Goal: Obtain resource: Download file/media

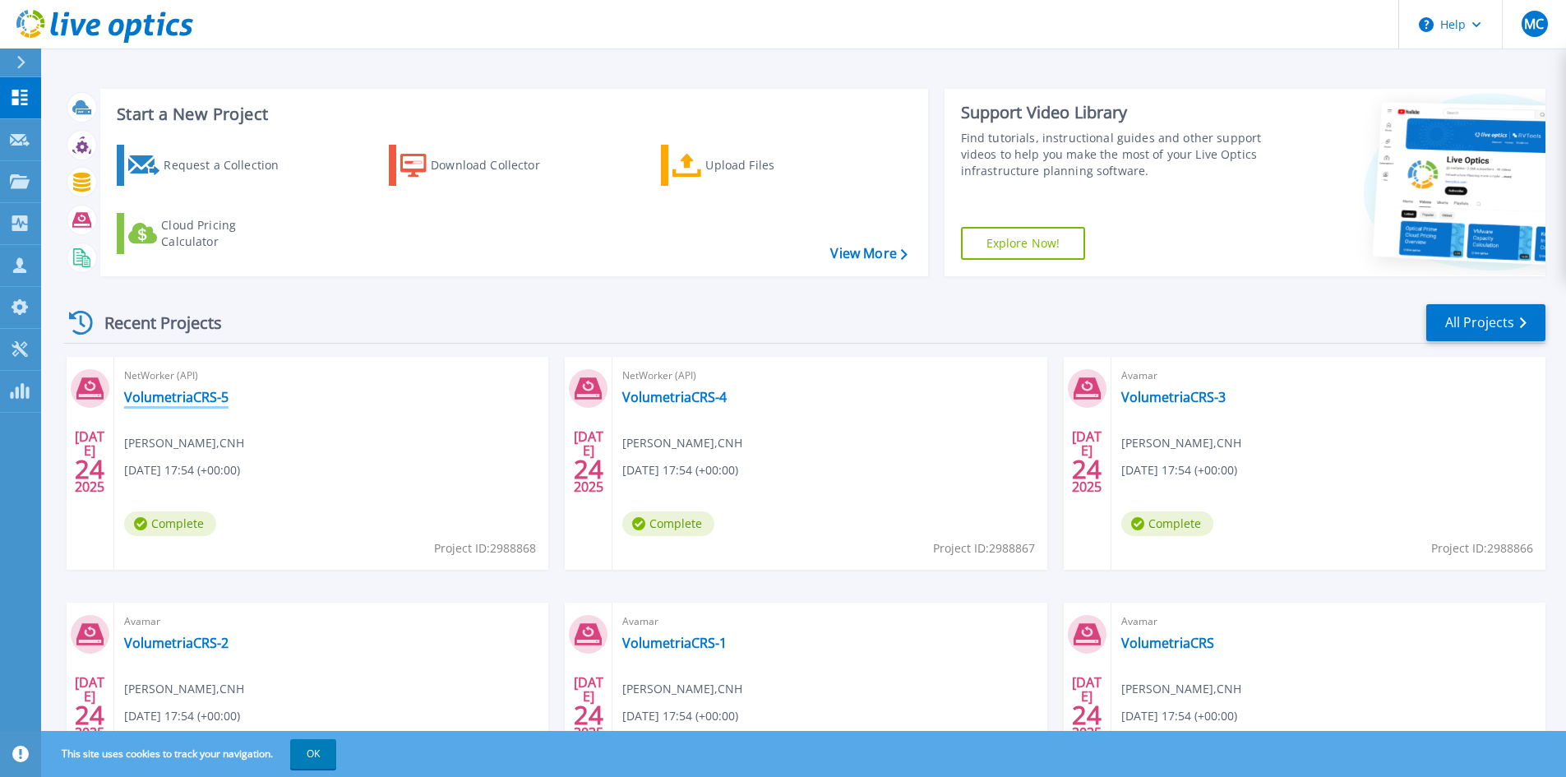
click at [178, 391] on link "VolumetriaCRS-5" at bounding box center [176, 397] width 104 height 16
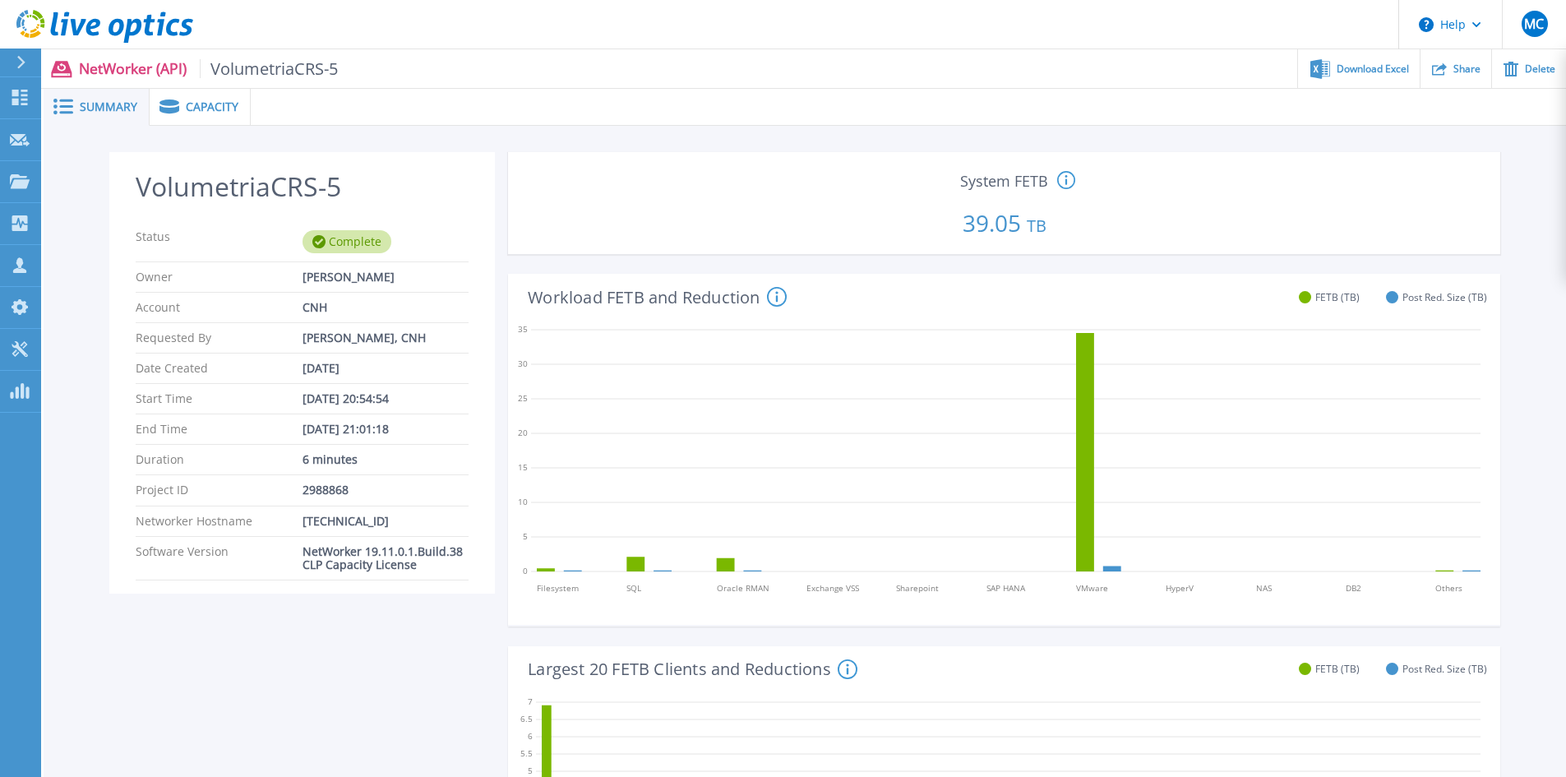
click at [226, 103] on span "Capacity" at bounding box center [212, 107] width 53 height 12
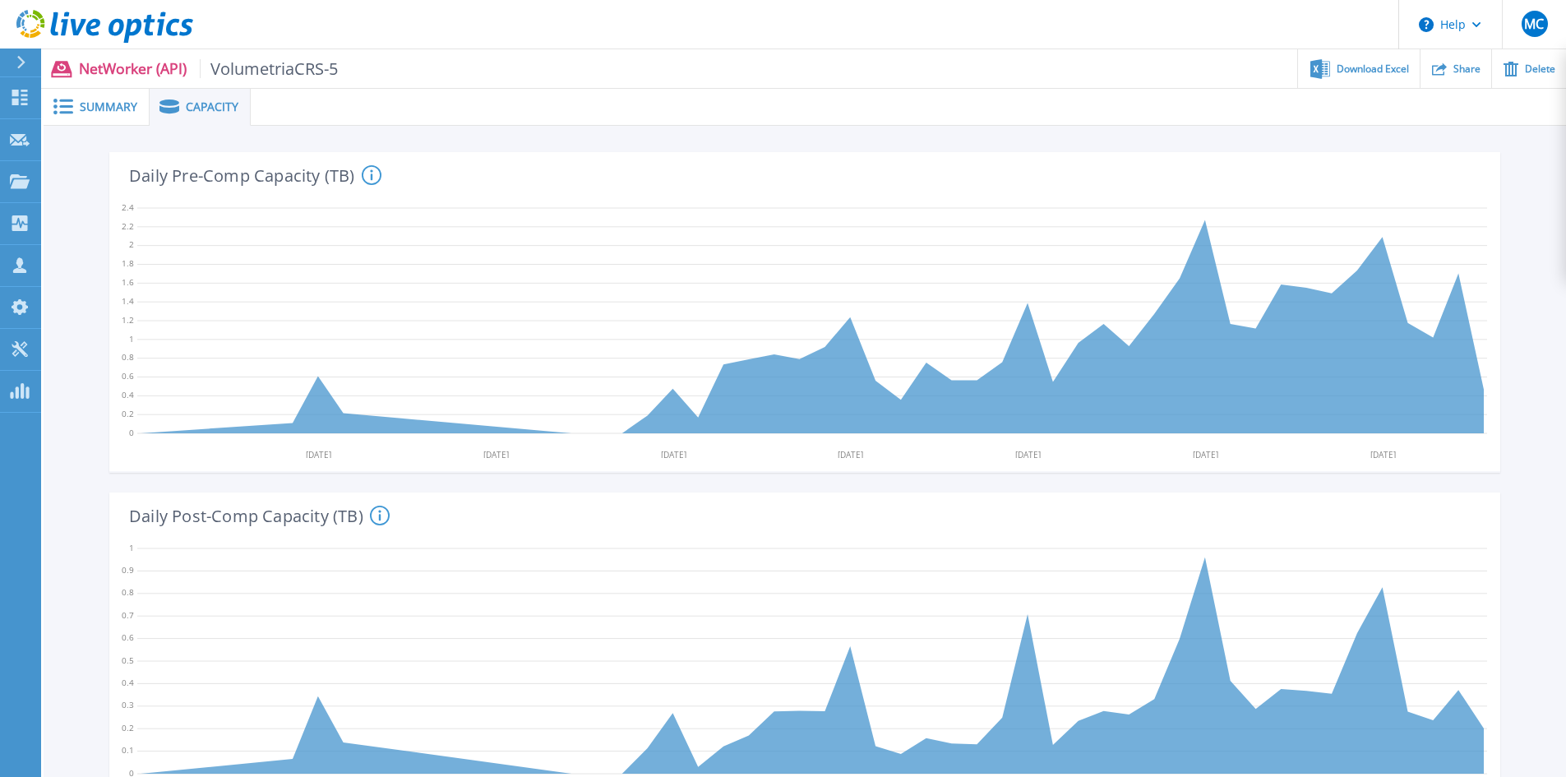
click at [118, 111] on span "Summary" at bounding box center [109, 107] width 58 height 12
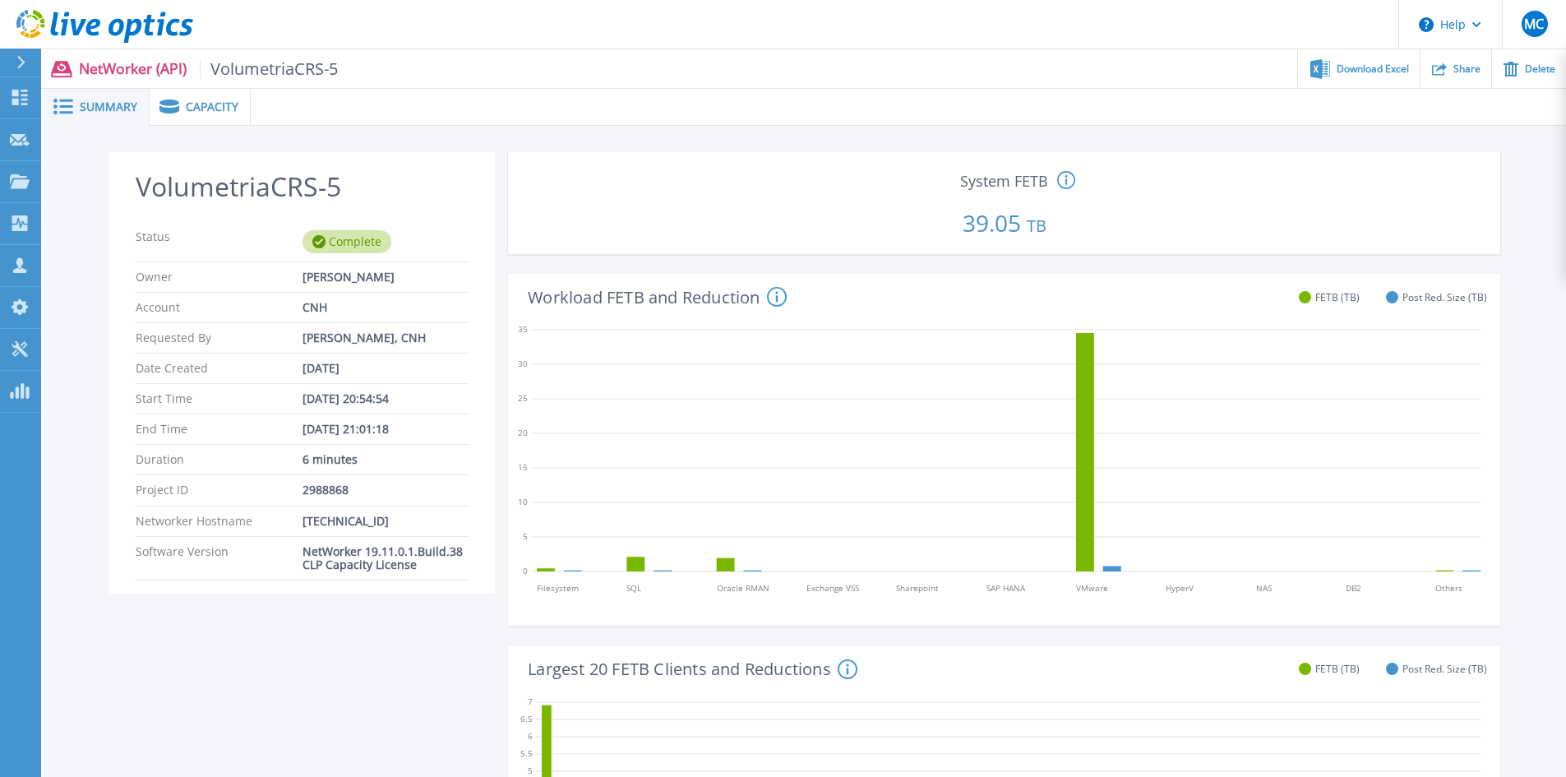
click at [1000, 223] on p "39.05 TB" at bounding box center [1004, 220] width 979 height 56
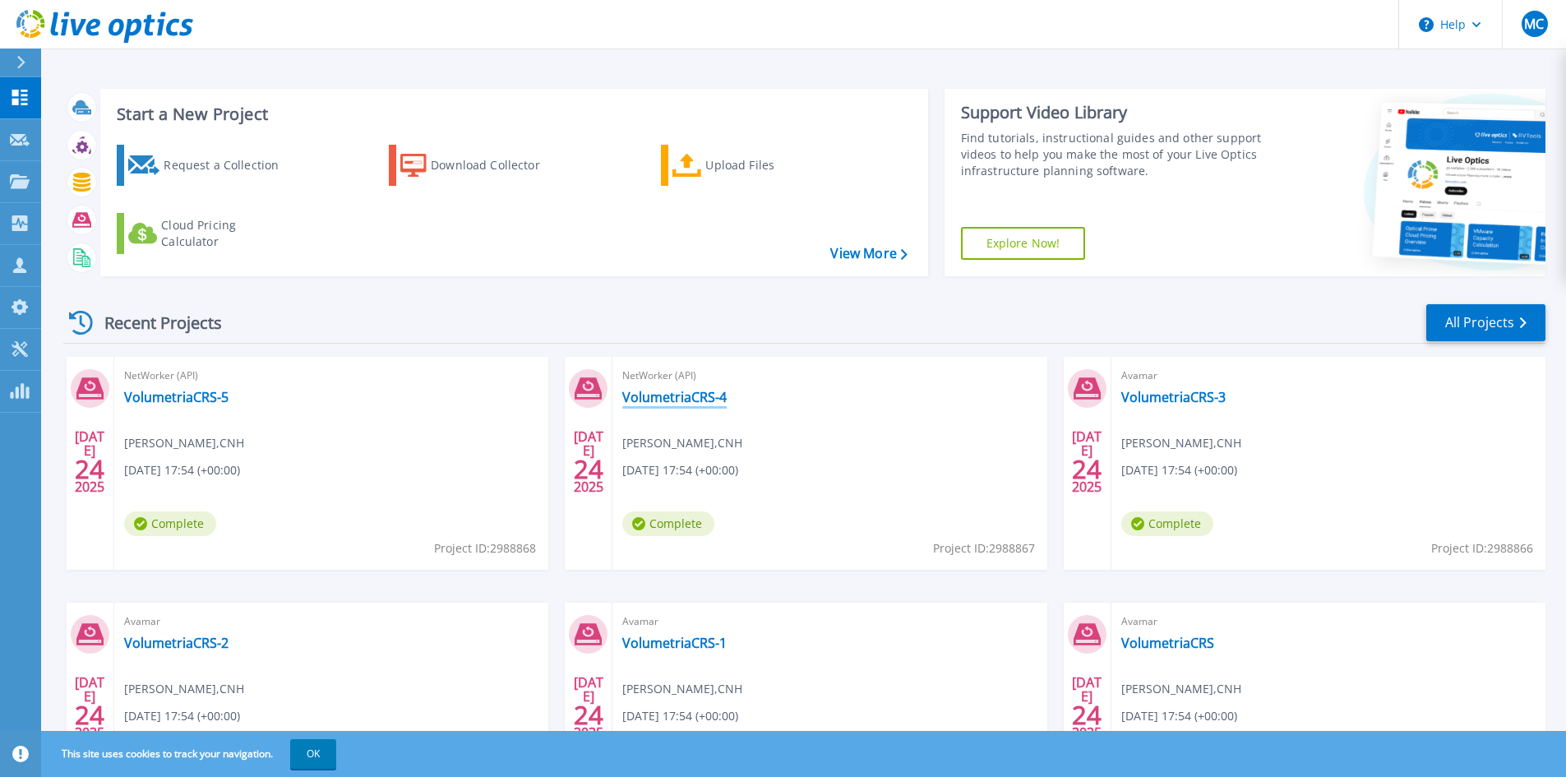
click at [686, 395] on link "VolumetriaCRS-4" at bounding box center [674, 397] width 104 height 16
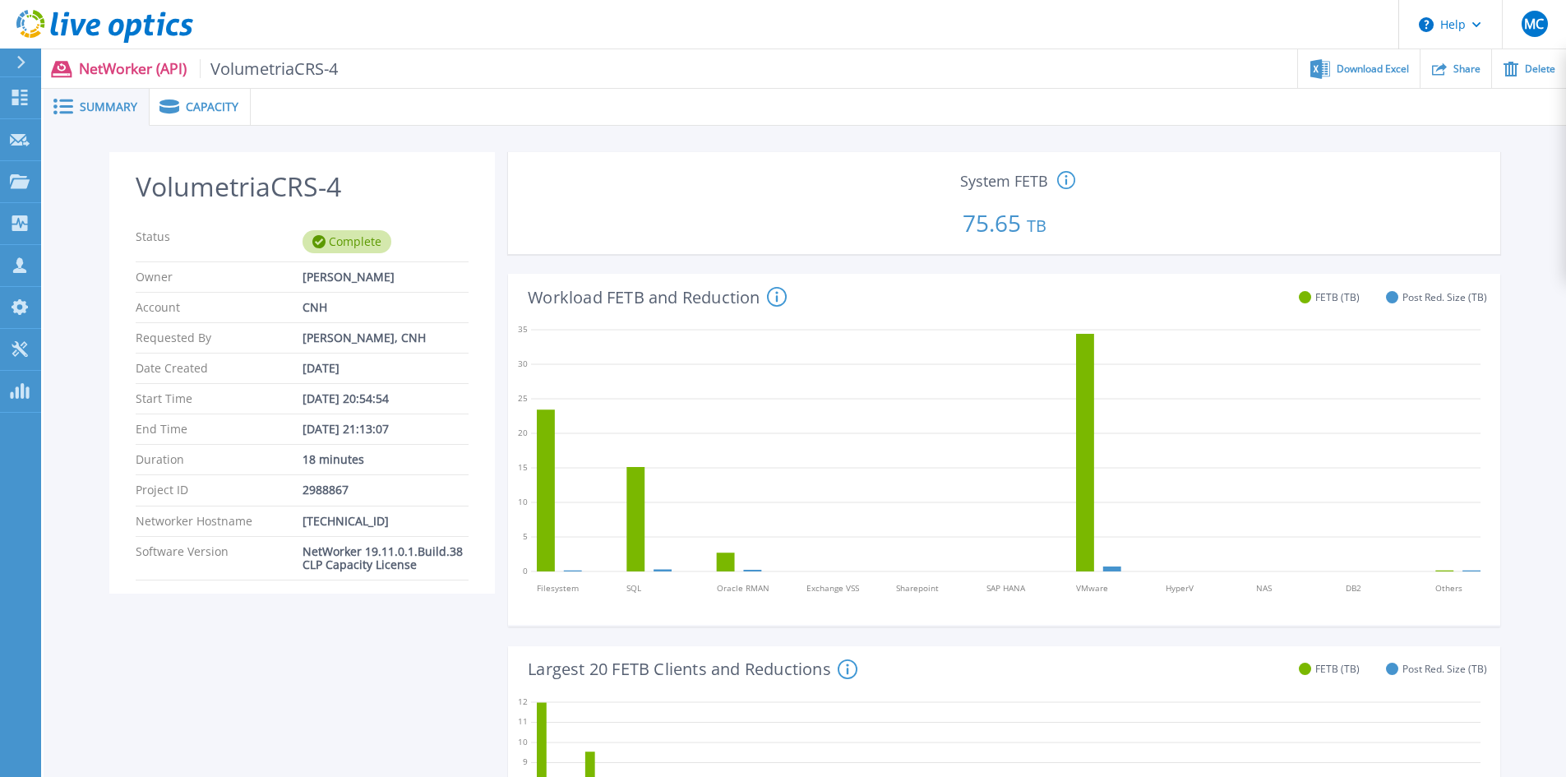
click at [1068, 183] on icon at bounding box center [1066, 181] width 18 height 20
click at [111, 23] on icon at bounding box center [116, 27] width 16 height 17
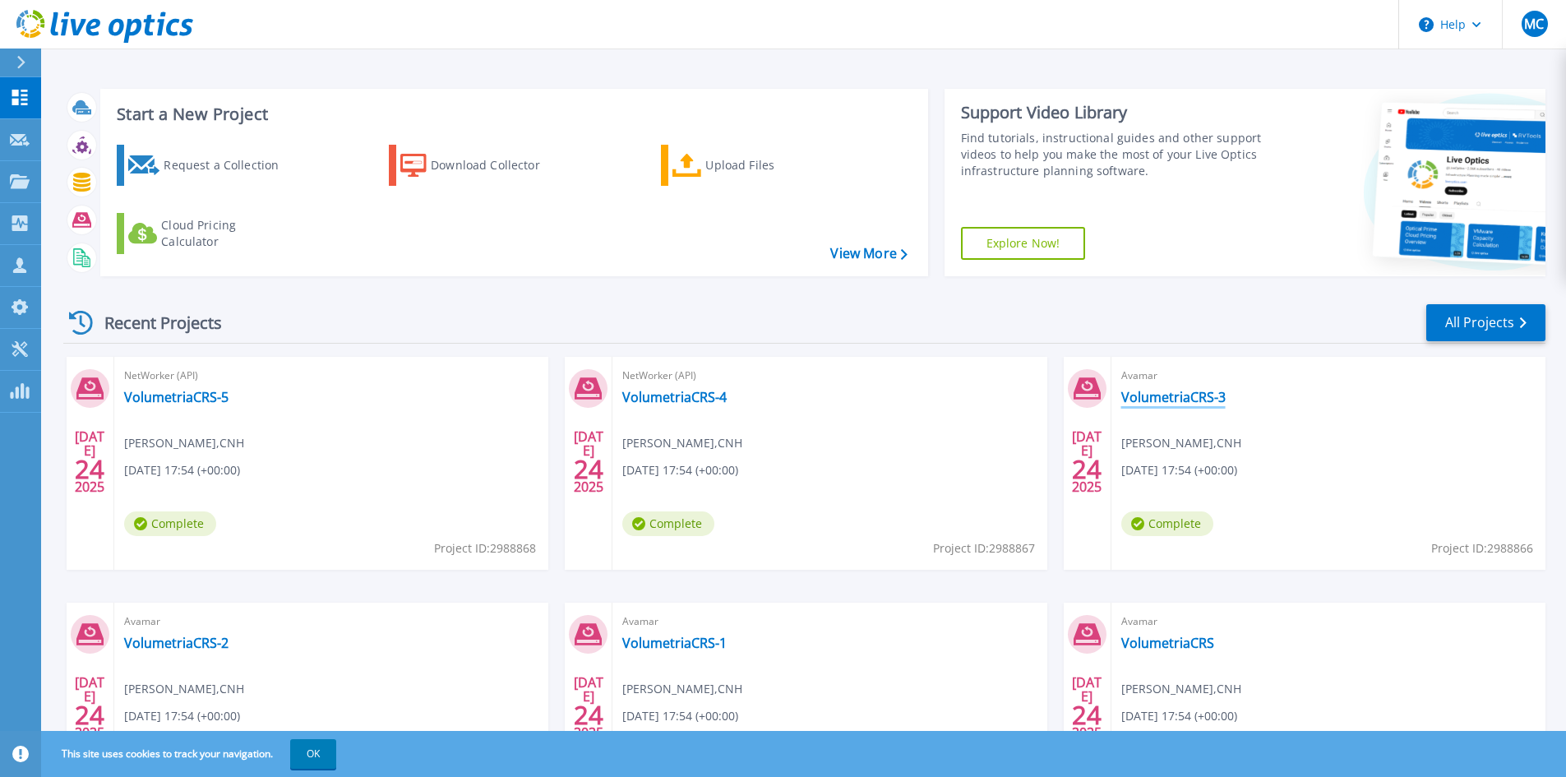
click at [1192, 399] on link "VolumetriaCRS-3" at bounding box center [1173, 397] width 104 height 16
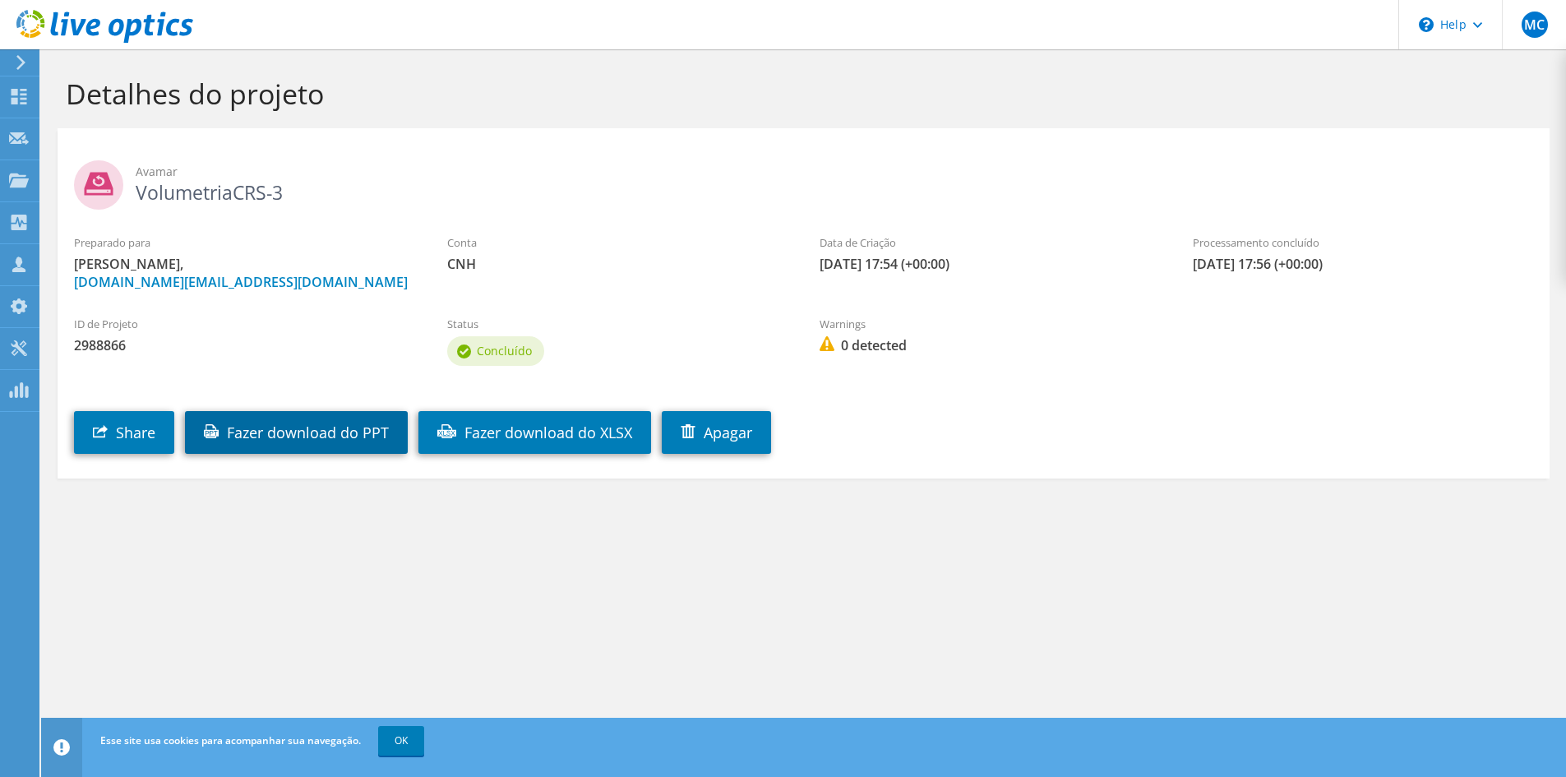
click at [340, 434] on link "Fazer download do PPT" at bounding box center [296, 432] width 223 height 43
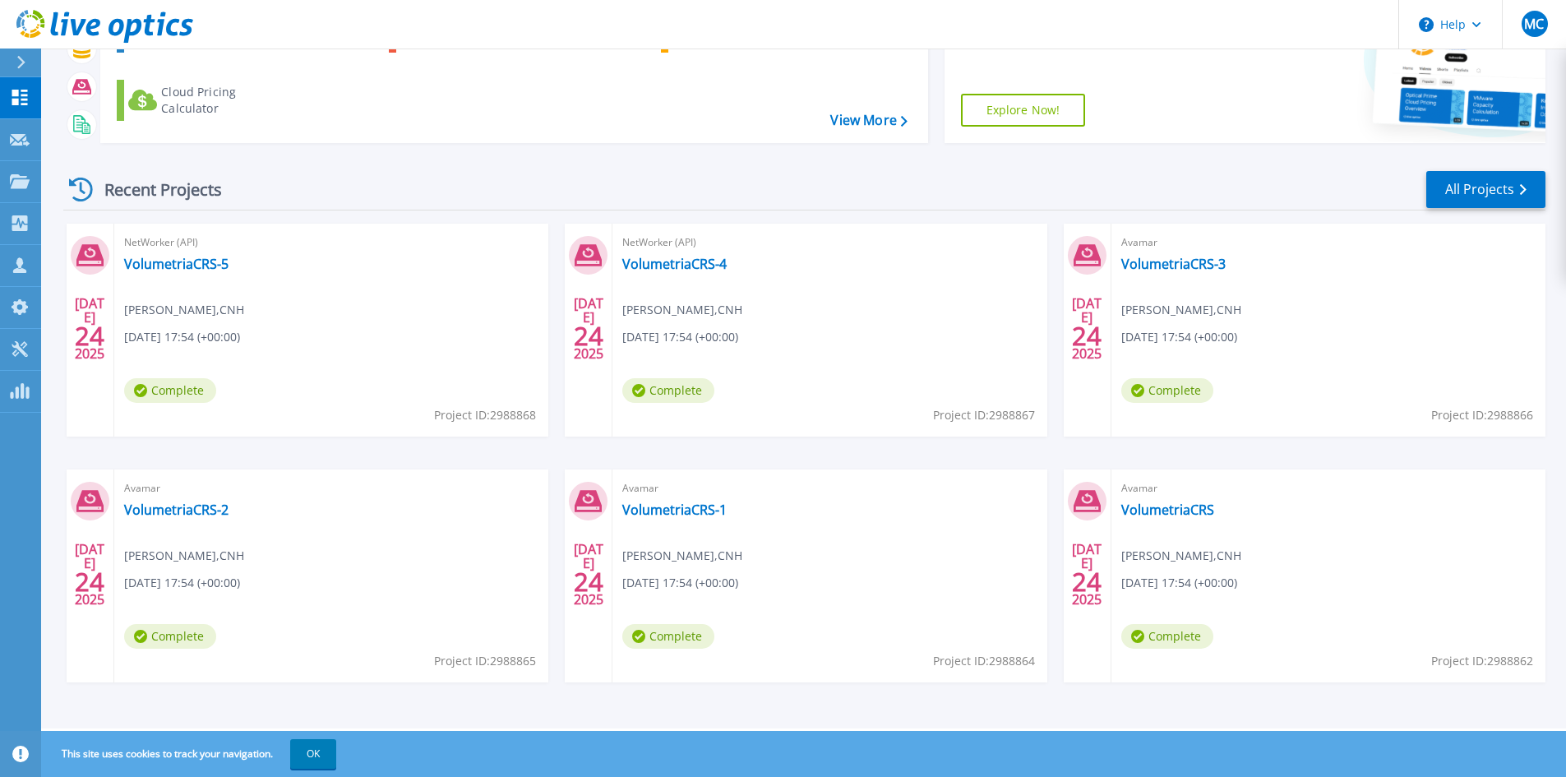
scroll to position [134, 0]
click at [201, 507] on link "VolumetriaCRS-2" at bounding box center [176, 509] width 104 height 16
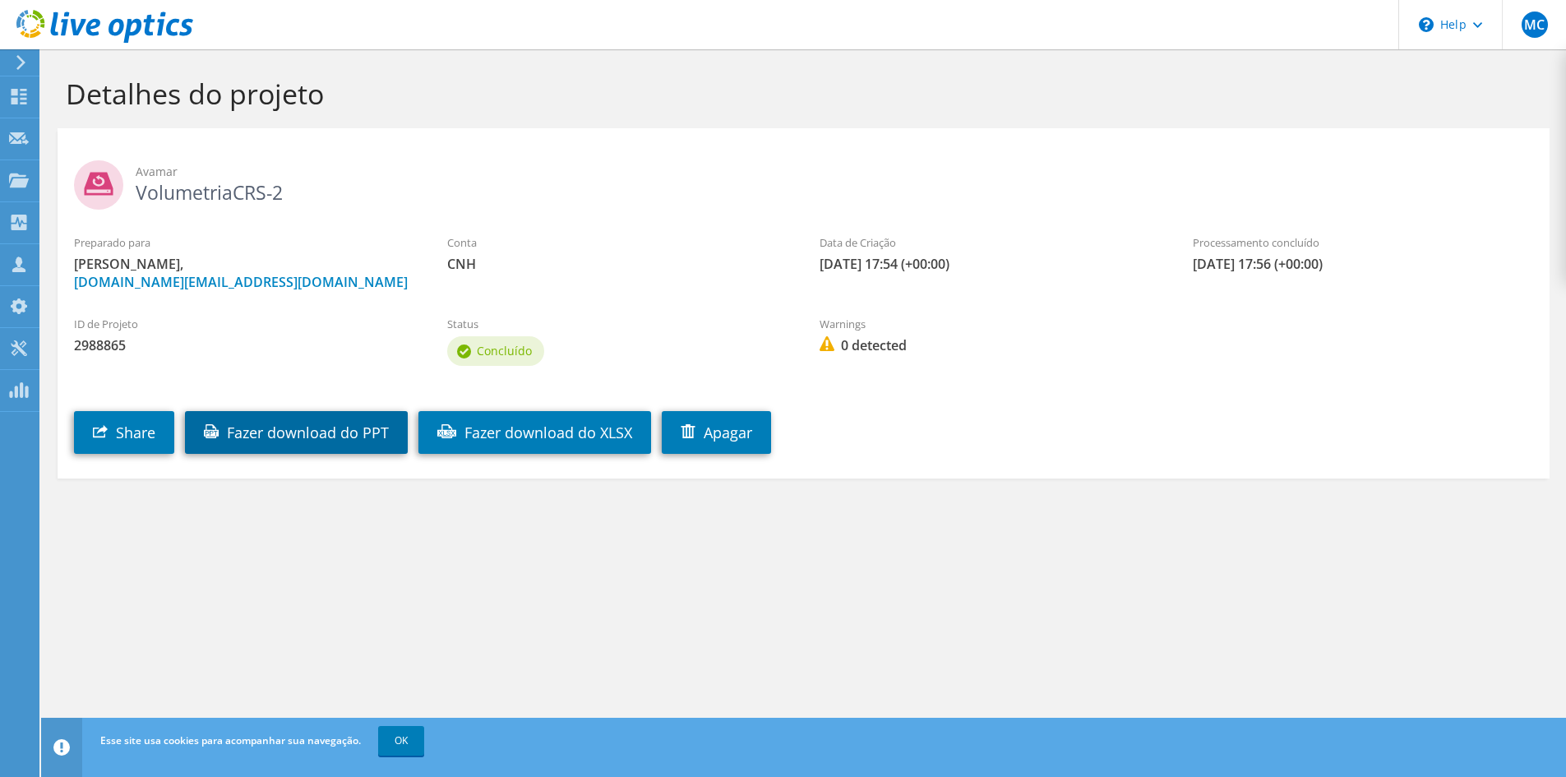
click at [312, 433] on link "Fazer download do PPT" at bounding box center [296, 432] width 223 height 43
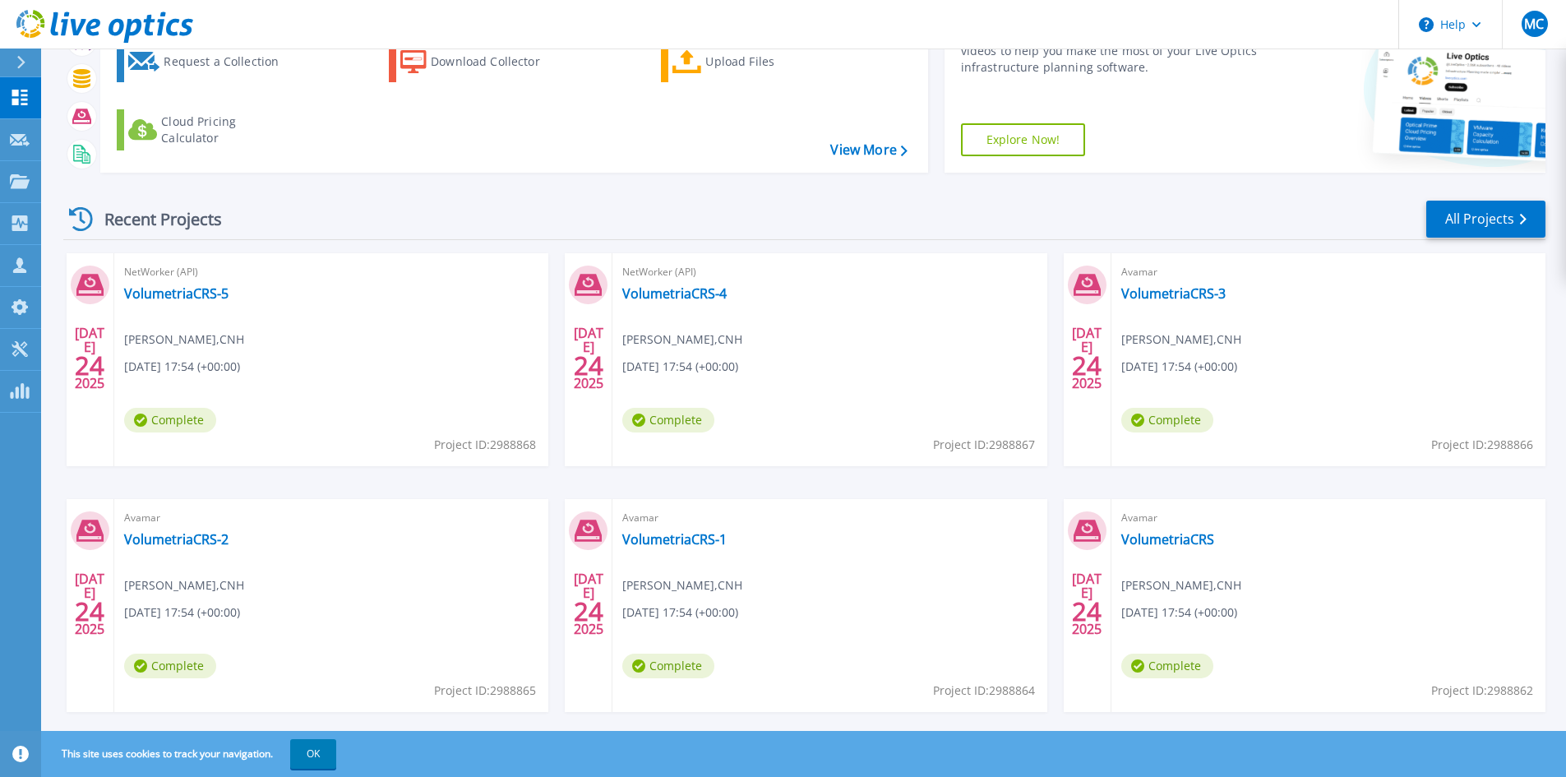
scroll to position [134, 0]
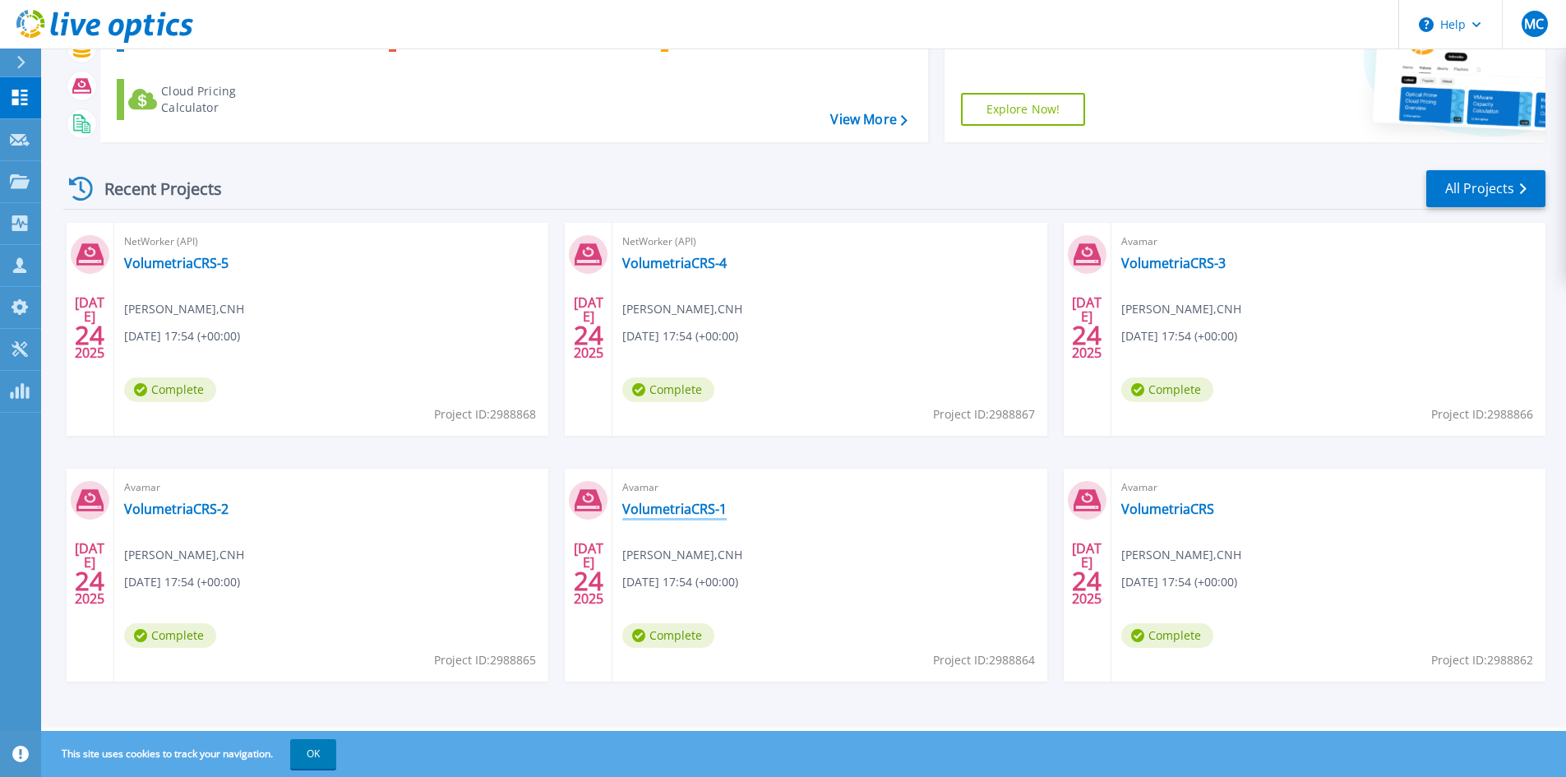
click at [691, 507] on link "VolumetriaCRS-1" at bounding box center [674, 509] width 104 height 16
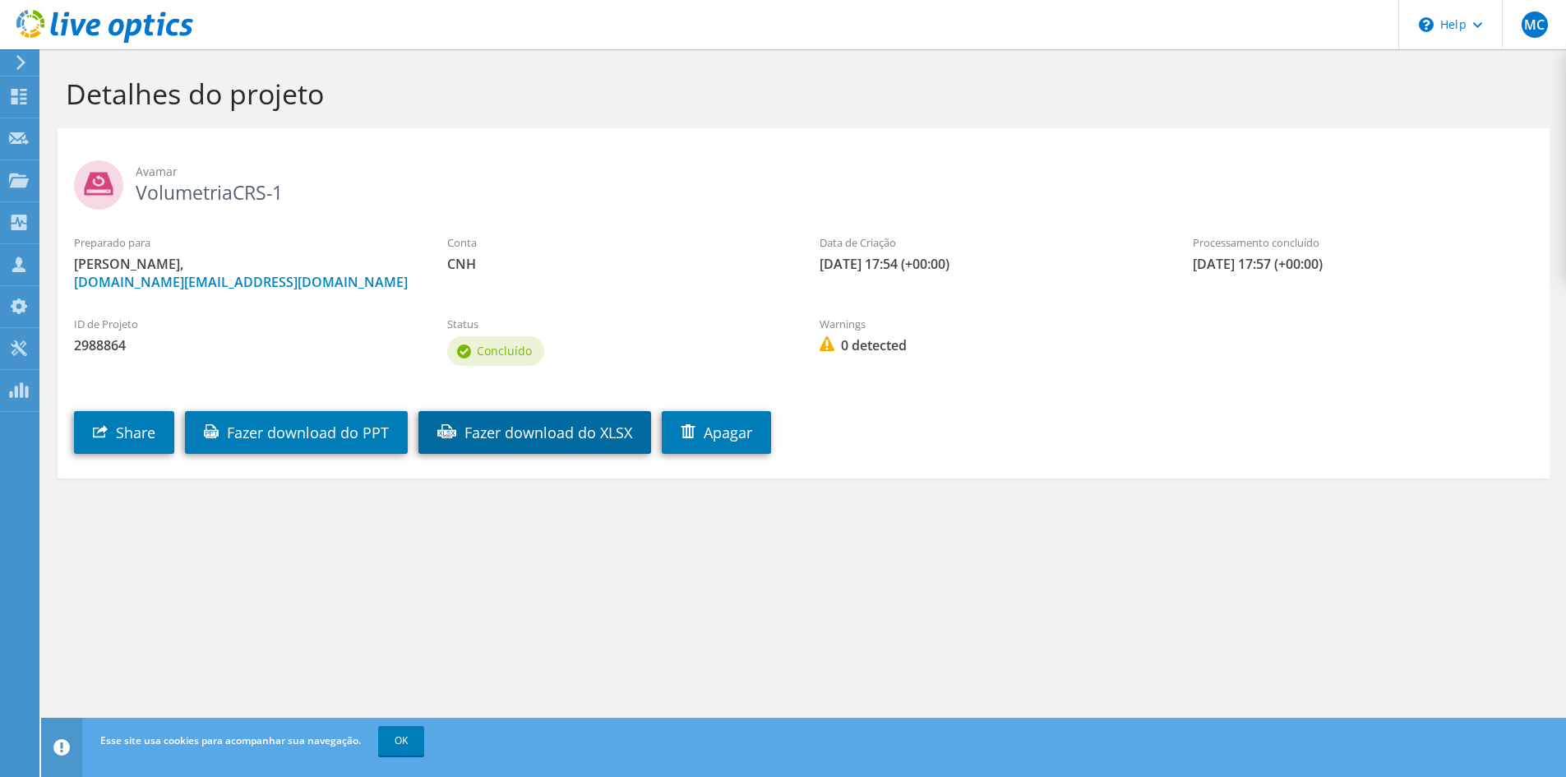
click at [480, 428] on link "Fazer download do XLSX" at bounding box center [534, 432] width 233 height 43
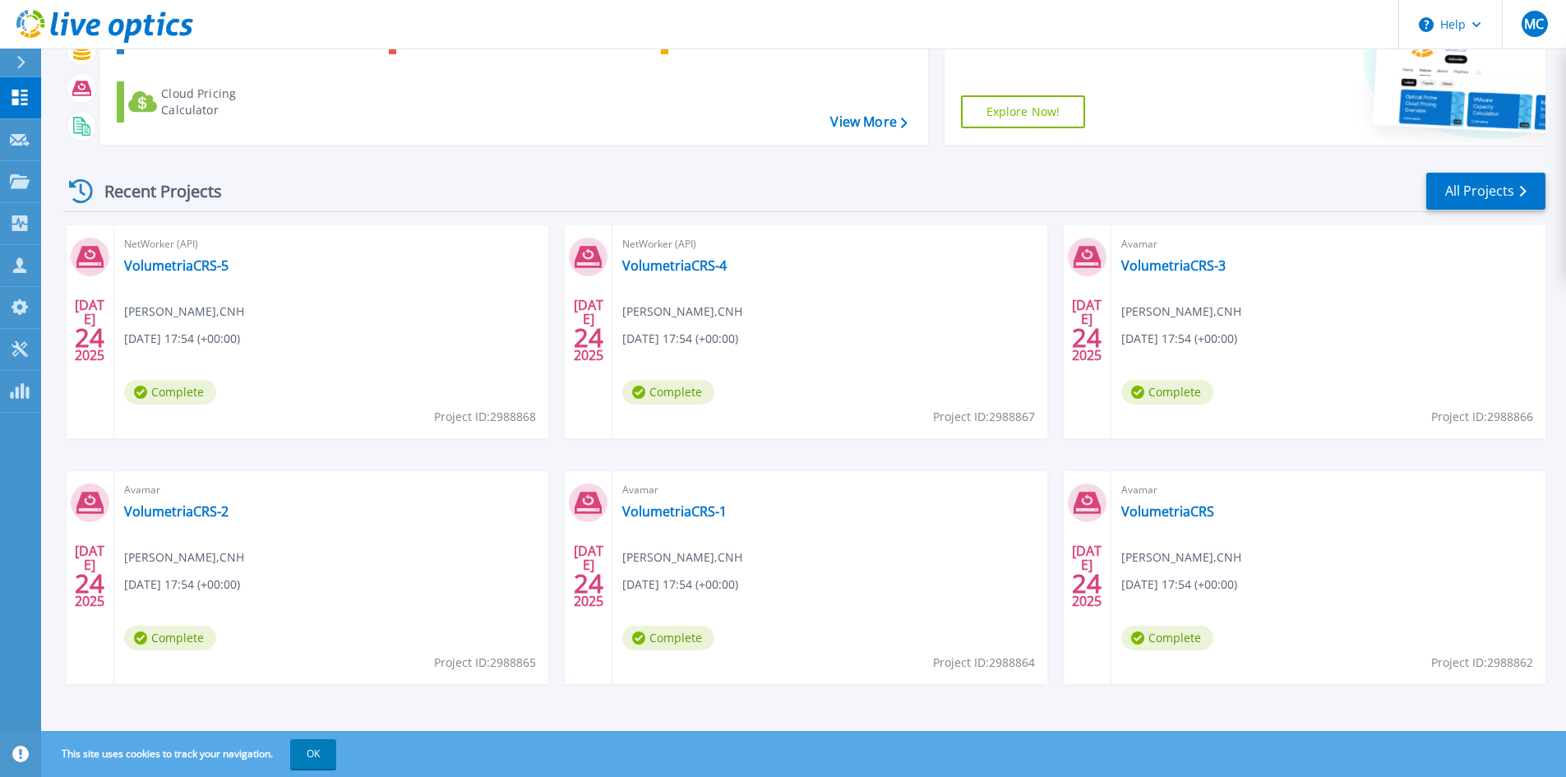
scroll to position [134, 0]
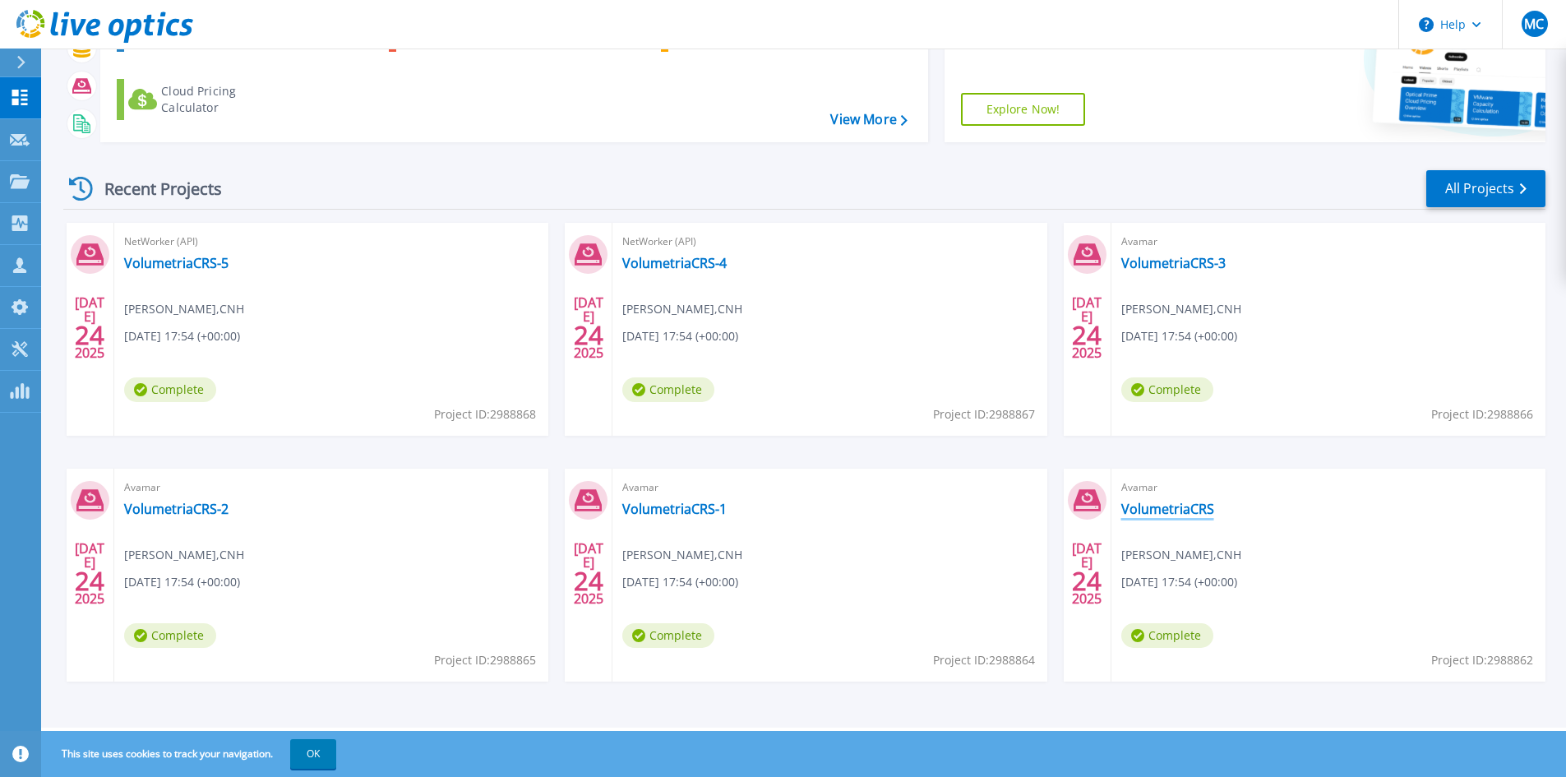
click at [1166, 513] on link "VolumetriaCRS" at bounding box center [1167, 509] width 93 height 16
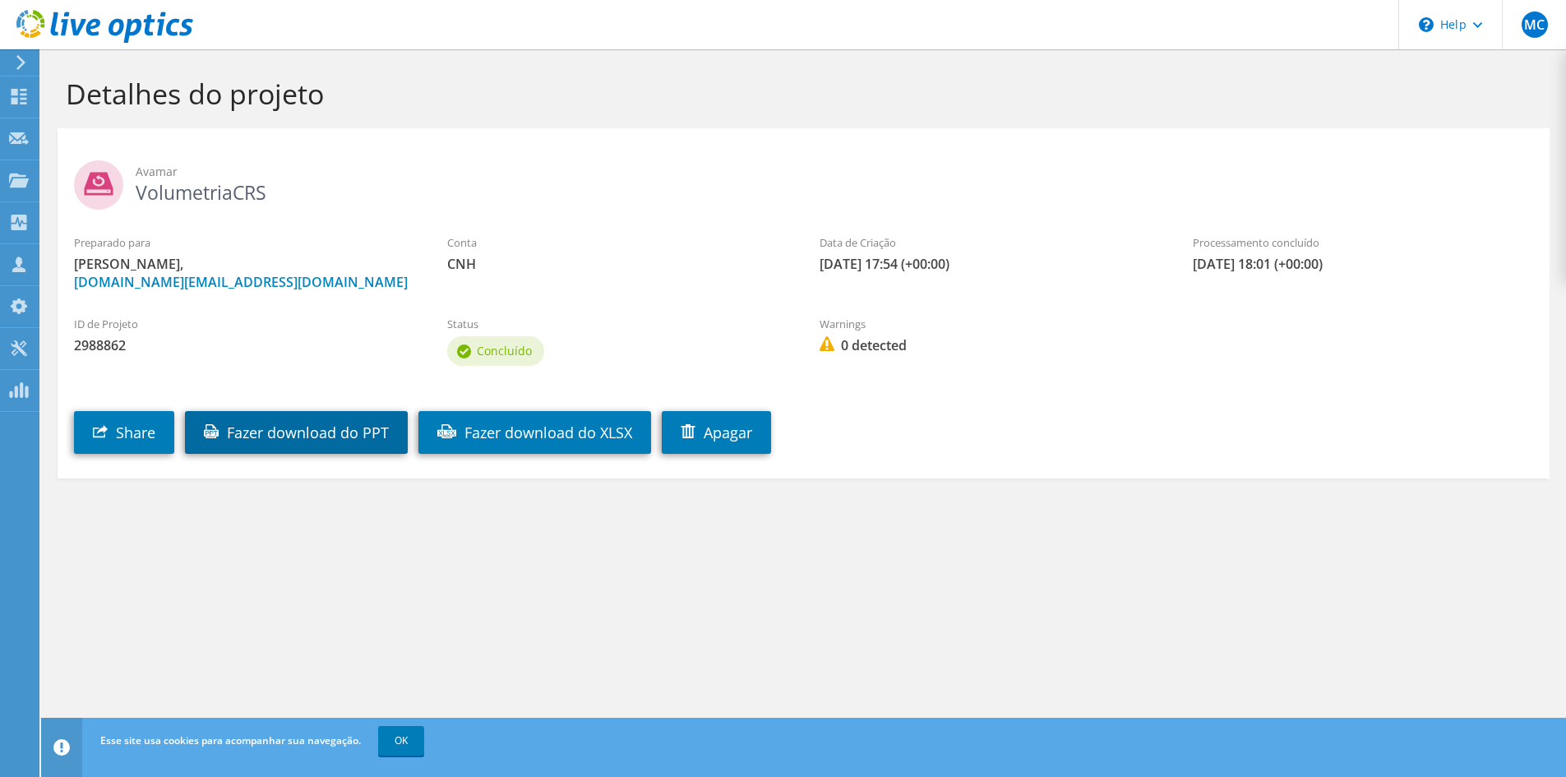
click at [330, 422] on link "Fazer download do PPT" at bounding box center [296, 432] width 223 height 43
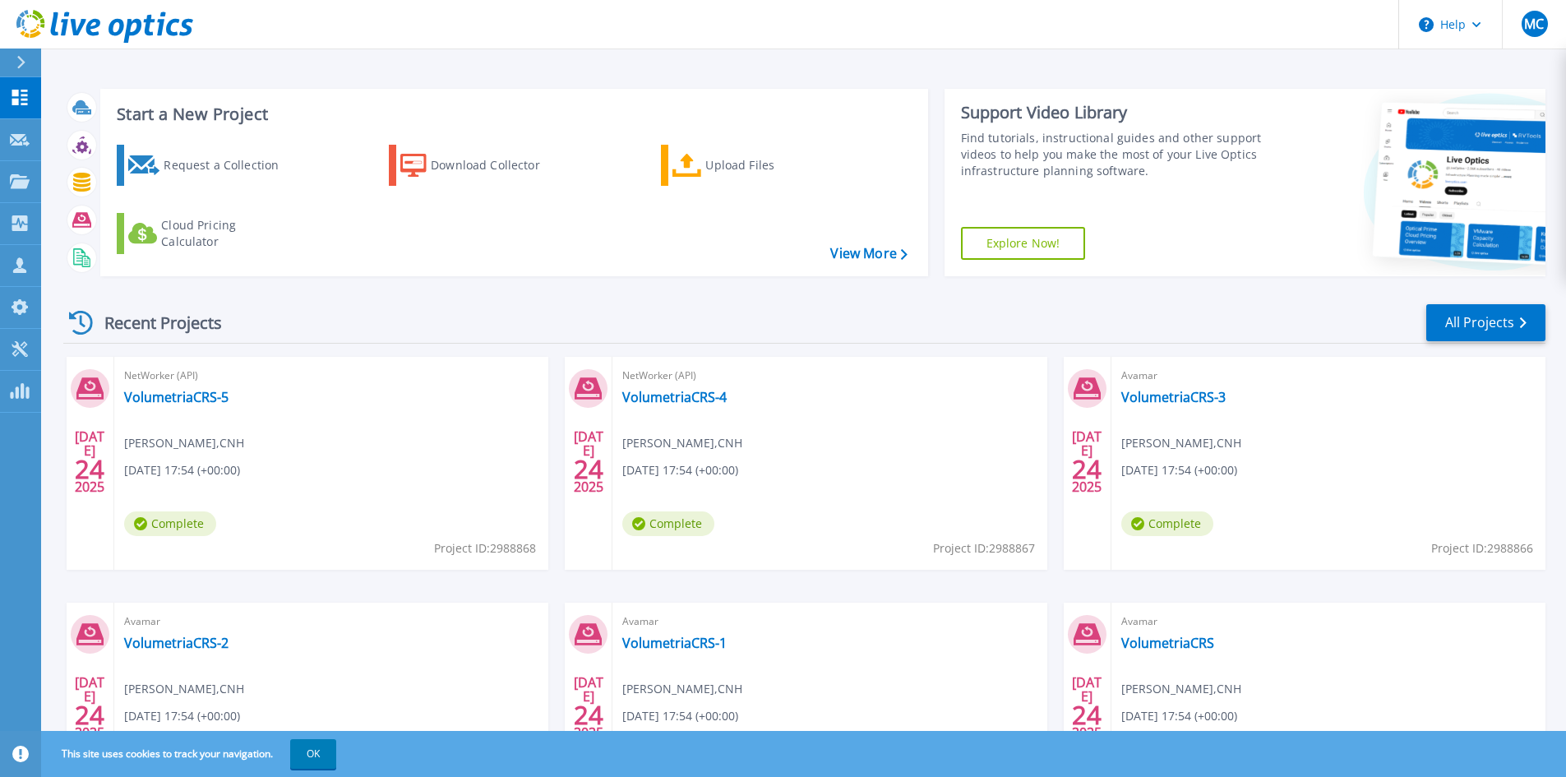
scroll to position [134, 0]
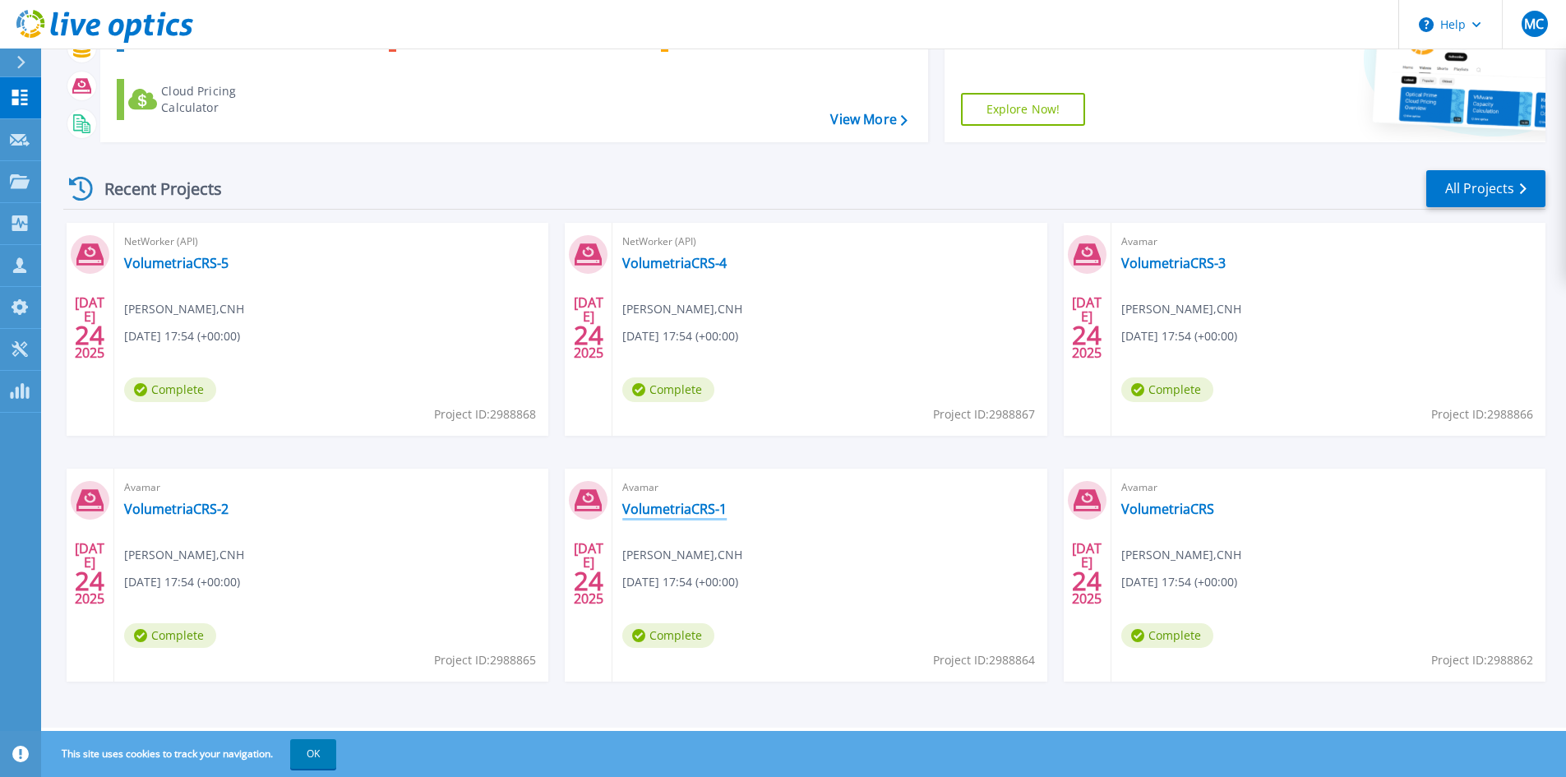
click at [671, 515] on link "VolumetriaCRS-1" at bounding box center [674, 509] width 104 height 16
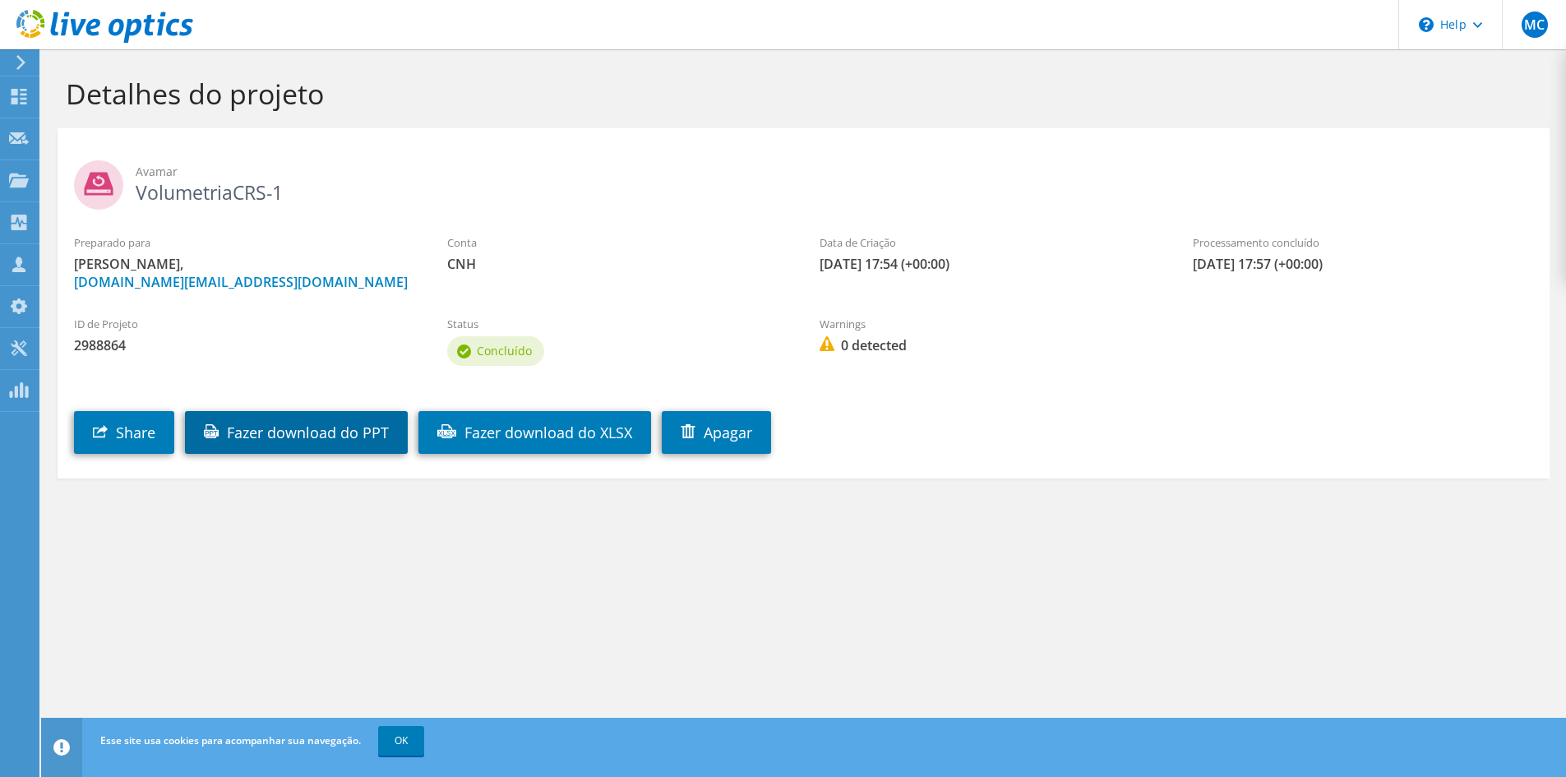
click at [298, 446] on link "Fazer download do PPT" at bounding box center [296, 432] width 223 height 43
click at [25, 60] on icon at bounding box center [21, 62] width 12 height 15
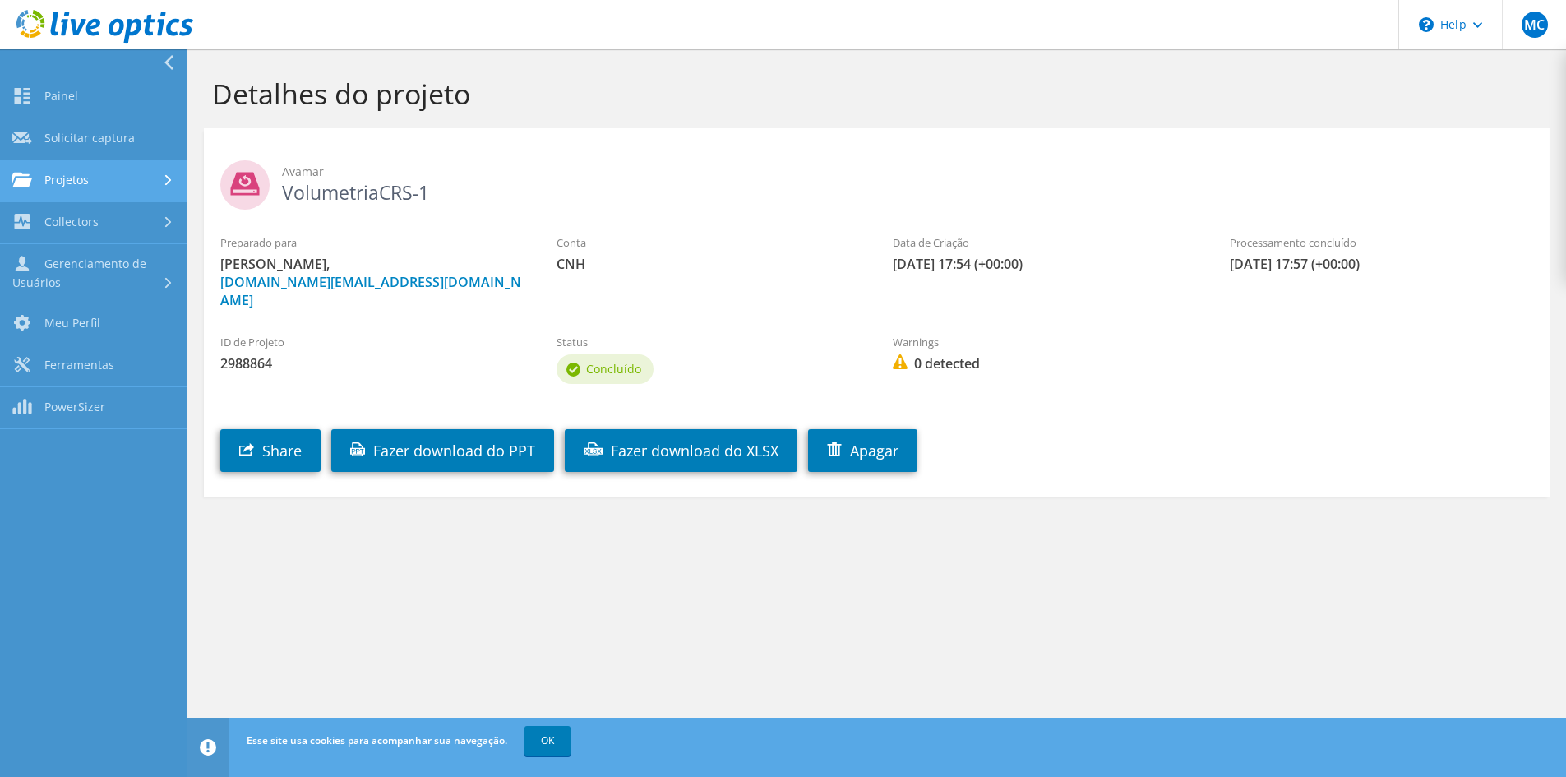
click at [85, 169] on link "Projetos" at bounding box center [93, 181] width 187 height 42
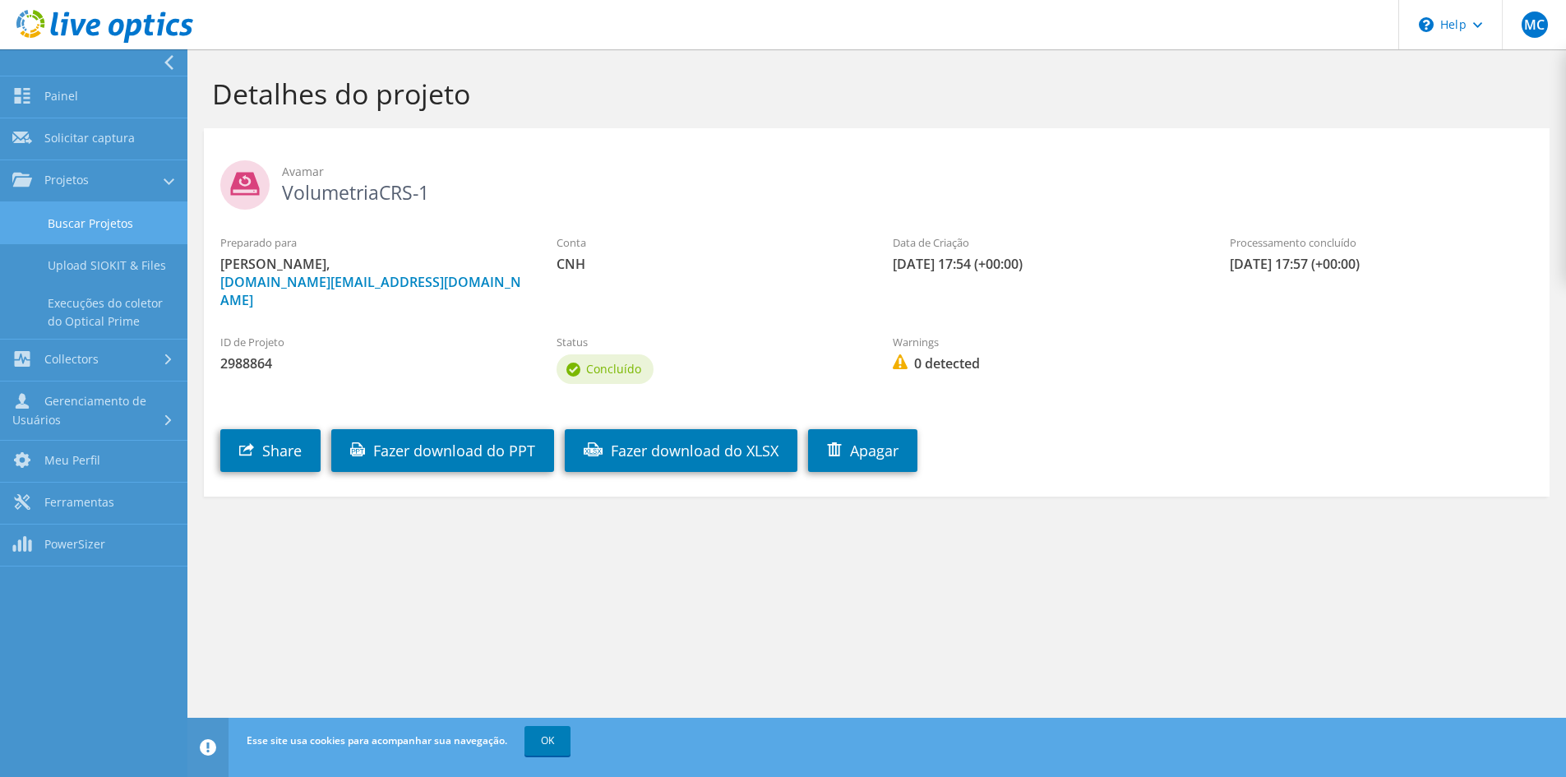
click at [92, 210] on link "Buscar Projetos" at bounding box center [93, 223] width 187 height 42
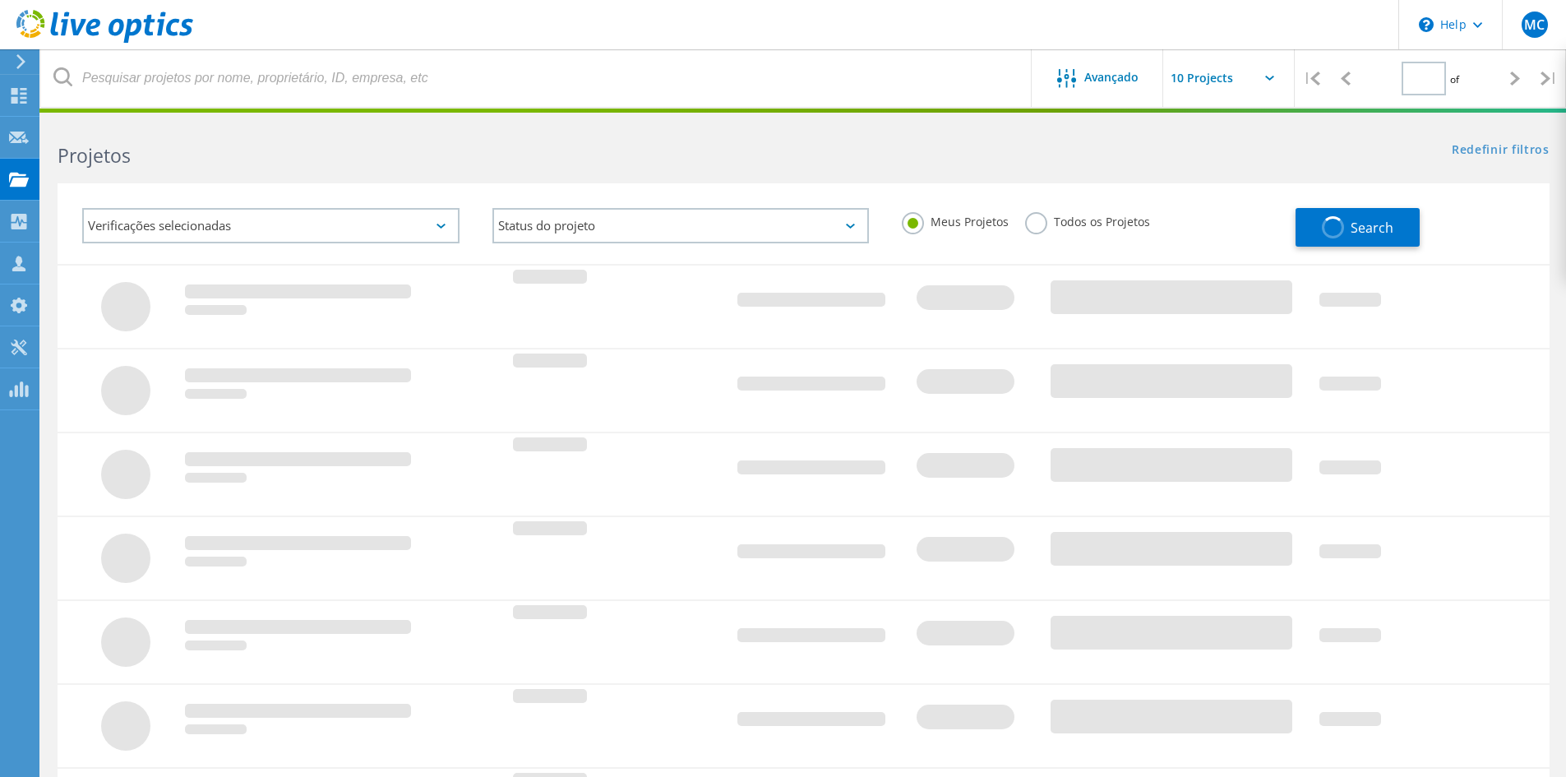
type input "1"
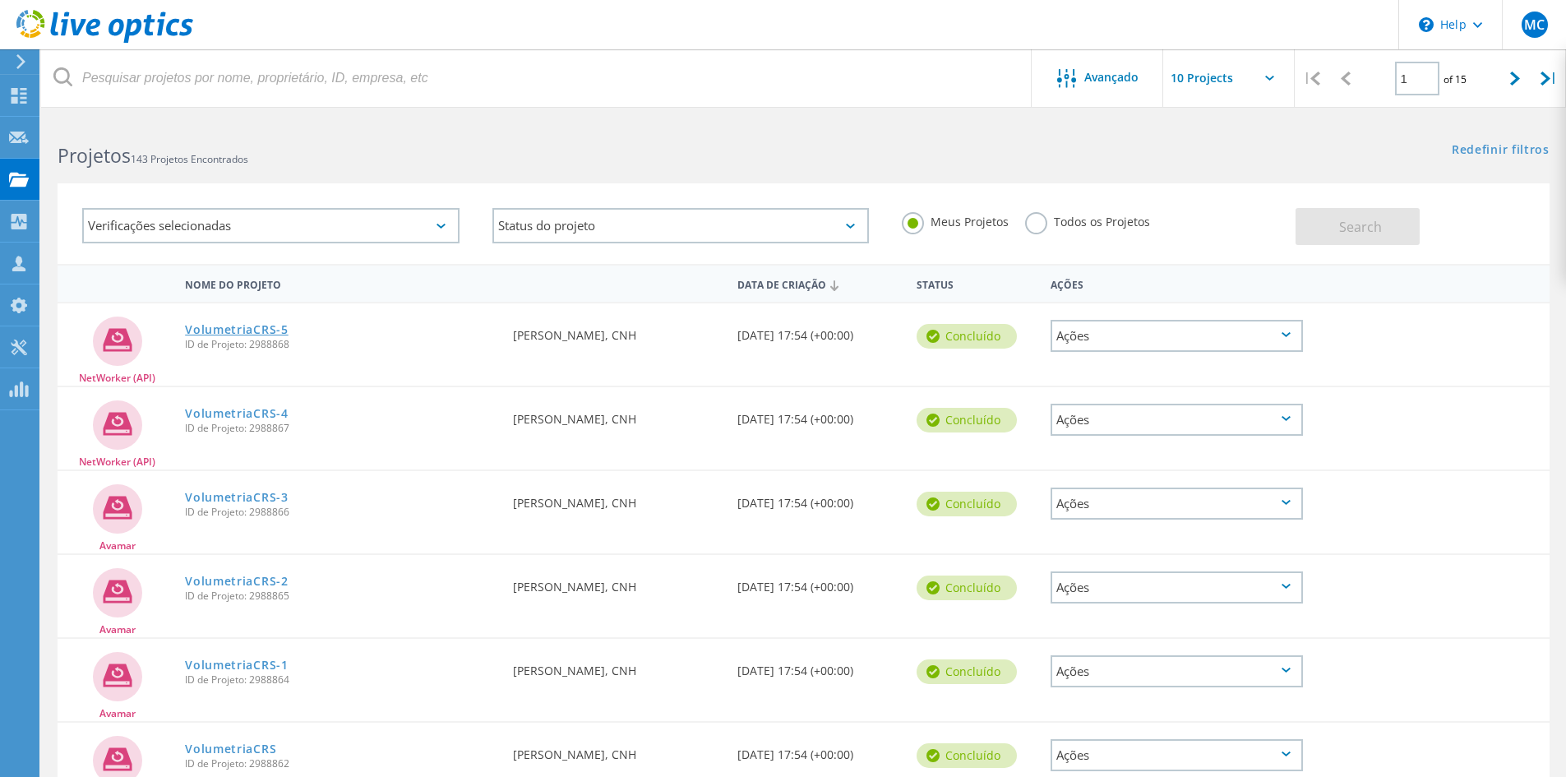
click at [229, 326] on link "VolumetriaCRS-5" at bounding box center [237, 330] width 104 height 12
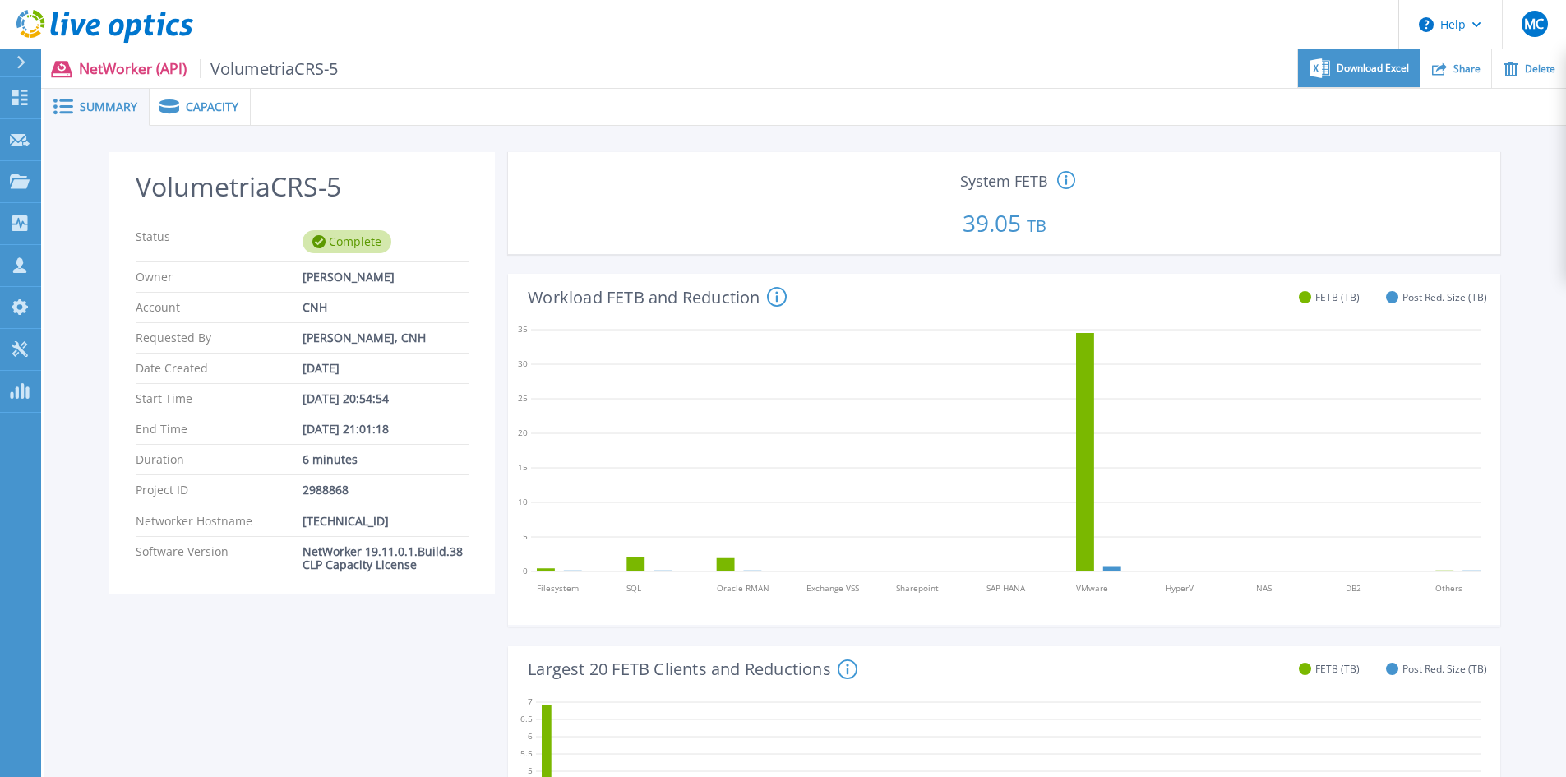
click at [1374, 75] on div "Download Excel" at bounding box center [1358, 68] width 121 height 39
